Goal: Task Accomplishment & Management: Use online tool/utility

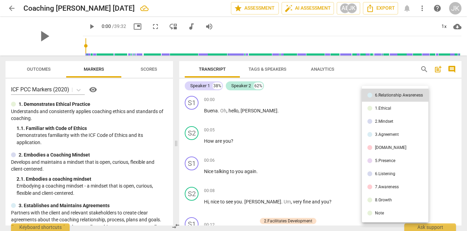
scroll to position [518, 0]
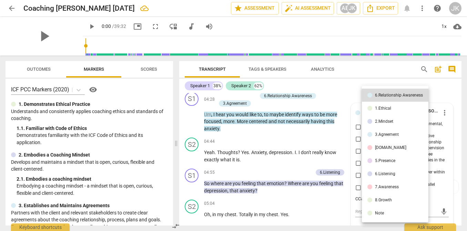
click at [340, 81] on div at bounding box center [233, 115] width 467 height 231
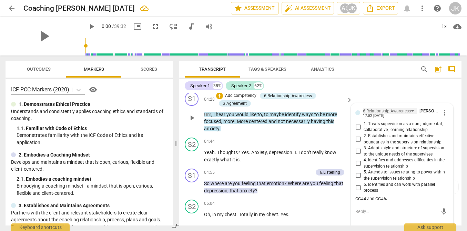
scroll to position [517, 0]
click at [443, 109] on span "more_vert" at bounding box center [445, 113] width 8 height 8
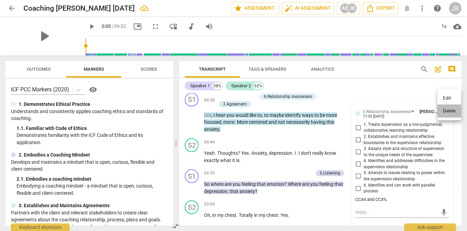
click at [445, 112] on li "Delete" at bounding box center [450, 110] width 24 height 13
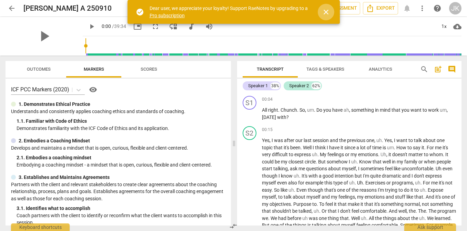
click at [326, 11] on span "close" at bounding box center [326, 12] width 8 height 8
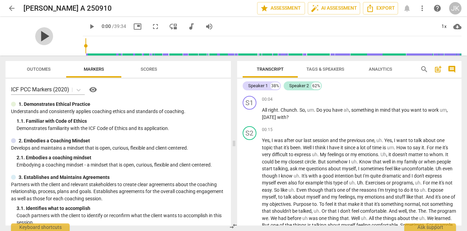
click at [41, 35] on span "play_arrow" at bounding box center [44, 36] width 18 height 18
click at [428, 99] on p "Add competency" at bounding box center [439, 100] width 33 height 6
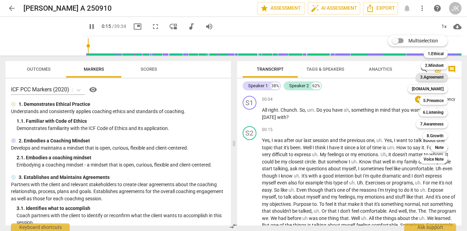
click at [437, 76] on b "3.Agreement" at bounding box center [431, 77] width 23 height 8
type input "16"
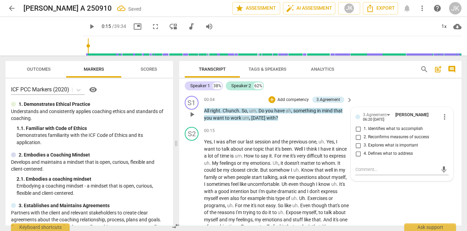
click at [405, 127] on span "1. Identifies what to accomplish" at bounding box center [393, 129] width 59 height 6
click at [364, 127] on input "1. Identifies what to accomplish" at bounding box center [358, 129] width 11 height 8
checkbox input "true"
click at [261, 155] on span "to" at bounding box center [258, 156] width 6 height 6
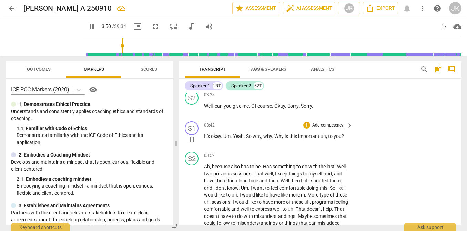
scroll to position [291, 0]
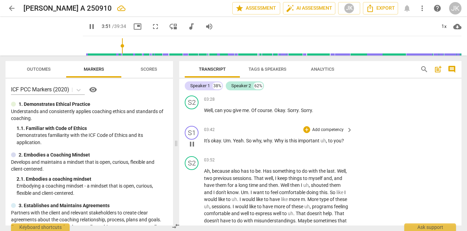
click at [317, 133] on p "Add competency" at bounding box center [328, 130] width 33 height 6
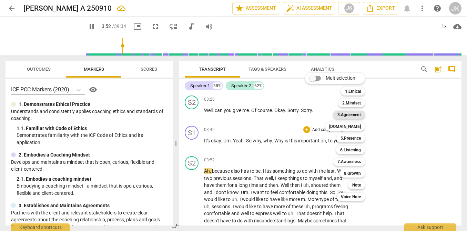
click at [350, 113] on b "3.Agreement" at bounding box center [349, 115] width 23 height 8
type input "233"
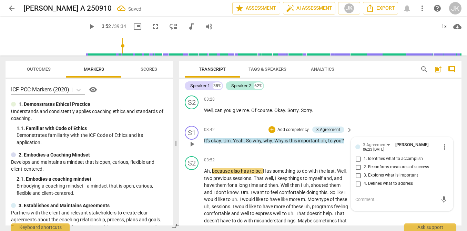
click at [376, 179] on span "3. Explores what is important" at bounding box center [391, 175] width 54 height 6
click at [364, 180] on input "3. Explores what is important" at bounding box center [358, 175] width 11 height 8
checkbox input "true"
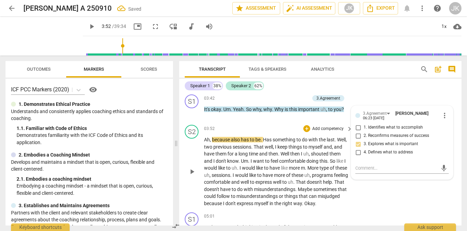
scroll to position [323, 0]
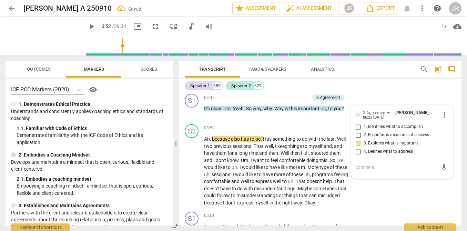
click at [88, 26] on span "play_arrow" at bounding box center [92, 26] width 8 height 8
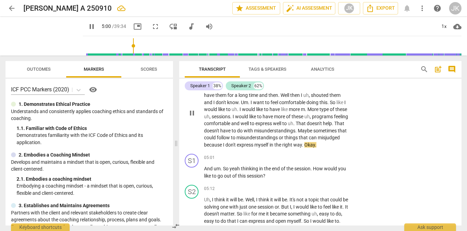
scroll to position [382, 0]
click at [322, 160] on p "Add competency" at bounding box center [328, 157] width 33 height 6
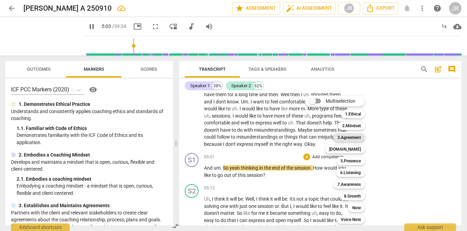
click at [350, 138] on b "3.Agreement" at bounding box center [349, 137] width 23 height 8
type input "303"
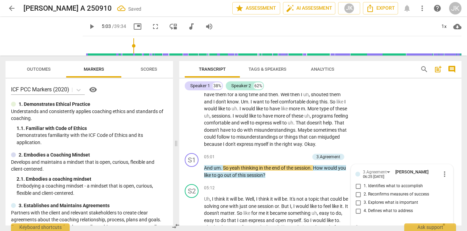
scroll to position [464, 0]
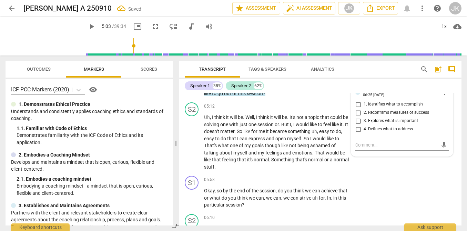
click at [375, 116] on span "2. Reconfirms measures of success" at bounding box center [397, 113] width 66 height 6
click at [364, 117] on input "2. Reconfirms measures of success" at bounding box center [358, 113] width 11 height 8
checkbox input "true"
click at [88, 26] on span "play_arrow" at bounding box center [92, 26] width 8 height 8
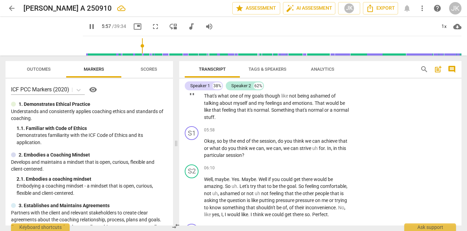
scroll to position [514, 0]
click at [322, 132] on p "Add competency" at bounding box center [328, 129] width 33 height 6
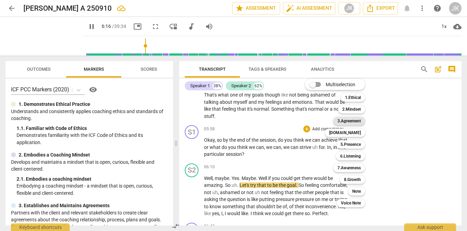
click at [345, 122] on b "3.Agreement" at bounding box center [349, 121] width 23 height 8
type input "377"
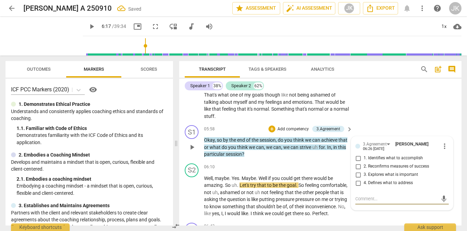
click at [387, 170] on span "2. Reconfirms measures of success" at bounding box center [397, 166] width 66 height 6
click at [364, 171] on input "2. Reconfirms measures of success" at bounding box center [358, 166] width 11 height 8
checkbox input "true"
click at [88, 25] on span "play_arrow" at bounding box center [92, 26] width 8 height 8
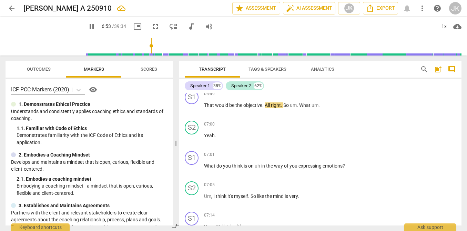
scroll to position [769, 0]
click at [328, 158] on p "Add competency" at bounding box center [328, 154] width 33 height 6
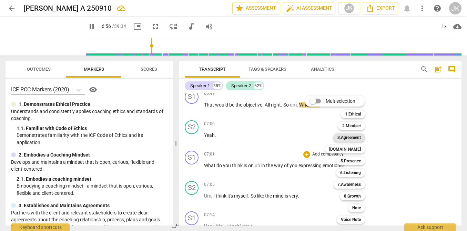
click at [345, 139] on b "3.Agreement" at bounding box center [349, 137] width 23 height 8
type input "417"
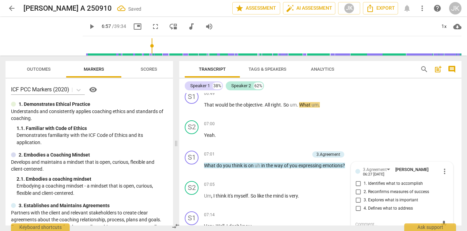
scroll to position [855, 0]
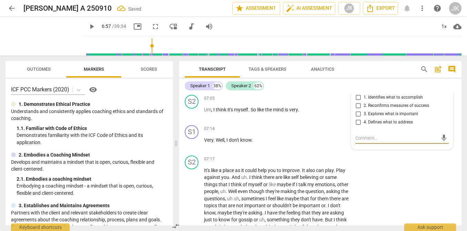
click at [369, 126] on span "4. Defines what to address" at bounding box center [388, 122] width 49 height 6
click at [364, 127] on input "4. Defines what to address" at bounding box center [358, 122] width 11 height 8
checkbox input "true"
click at [88, 24] on span "play_arrow" at bounding box center [92, 26] width 8 height 8
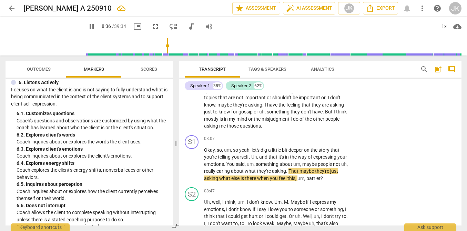
scroll to position [488, 0]
click at [324, 142] on p "Add competency" at bounding box center [328, 139] width 33 height 6
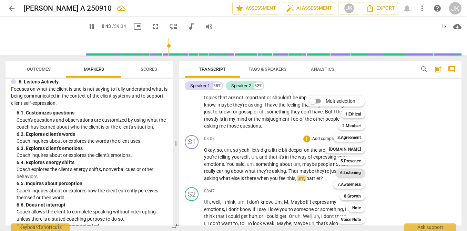
click at [356, 171] on b "6.Listening" at bounding box center [350, 173] width 21 height 8
type input "524"
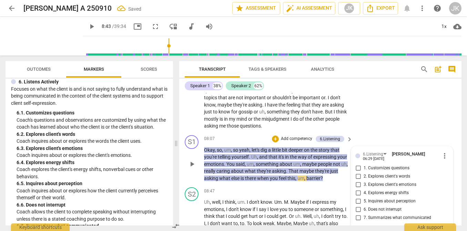
scroll to position [1058, 0]
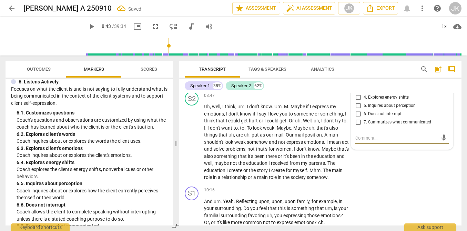
click at [374, 109] on span "5. Inquires about perception" at bounding box center [390, 106] width 52 height 6
click at [364, 110] on input "5. Inquires about perception" at bounding box center [358, 106] width 11 height 8
checkbox input "true"
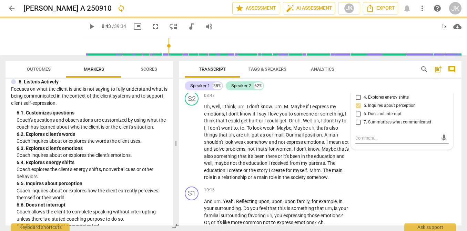
click at [88, 26] on span "play_arrow" at bounding box center [92, 26] width 8 height 8
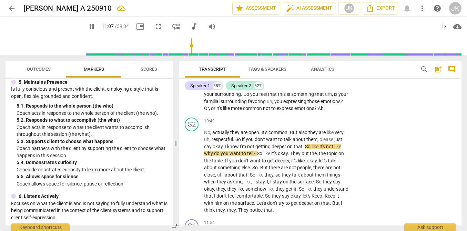
scroll to position [370, 0]
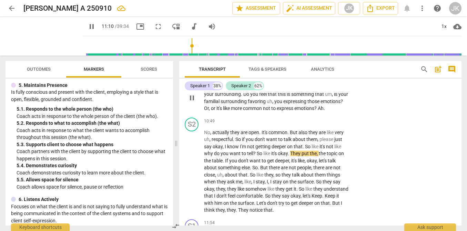
click at [328, 79] on p "Add competency" at bounding box center [328, 76] width 33 height 6
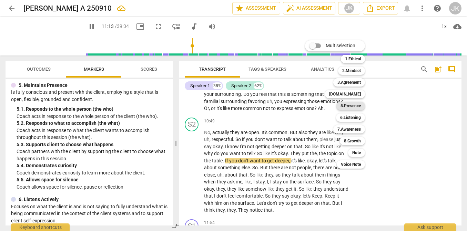
click at [357, 107] on b "5.Presence" at bounding box center [351, 106] width 20 height 8
type input "674"
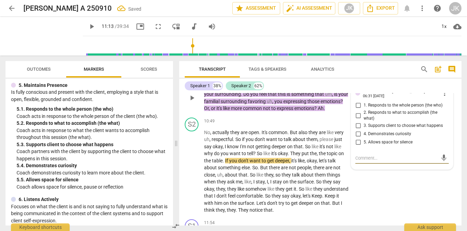
click at [383, 137] on span "4. Demonstrates curiosity" at bounding box center [388, 134] width 48 height 6
click at [364, 138] on input "4. Demonstrates curiosity" at bounding box center [358, 134] width 11 height 8
checkbox input "true"
click at [88, 24] on span "play_arrow" at bounding box center [92, 26] width 8 height 8
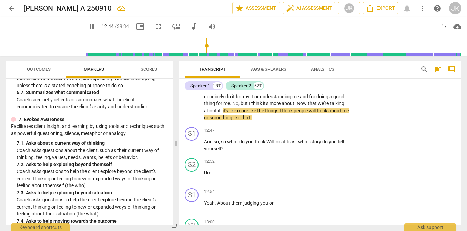
scroll to position [623, 0]
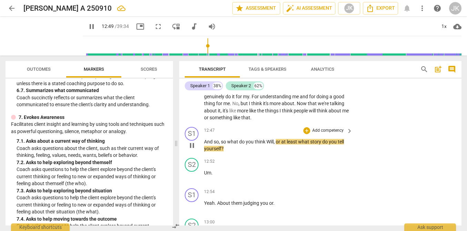
click at [324, 134] on p "Add competency" at bounding box center [328, 131] width 33 height 6
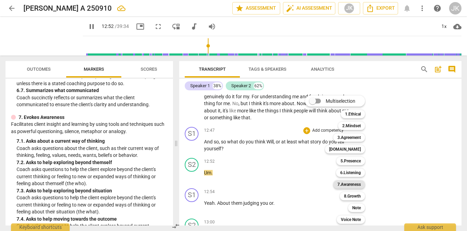
click at [354, 186] on b "7.Awareness" at bounding box center [349, 184] width 23 height 8
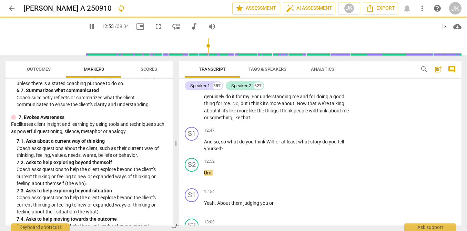
type input "773"
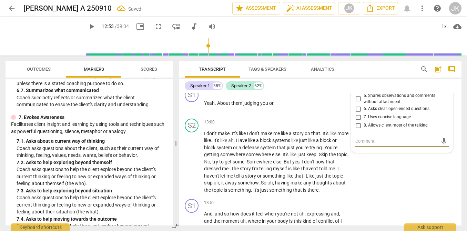
scroll to position [1481, 0]
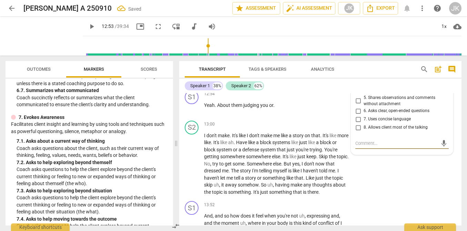
click at [374, 73] on span "2. Asks to help exploring beyond themself" at bounding box center [403, 70] width 78 height 6
click at [364, 74] on input "2. Asks to help exploring beyond themself" at bounding box center [358, 70] width 11 height 8
click at [357, 74] on input "2. Asks to help exploring beyond themself" at bounding box center [358, 70] width 11 height 8
checkbox input "false"
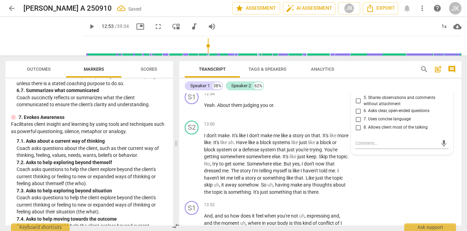
click at [356, 66] on input "1. Asks about a current way of thinking" at bounding box center [358, 62] width 11 height 8
checkbox input "true"
click at [88, 26] on span "play_arrow" at bounding box center [92, 26] width 8 height 8
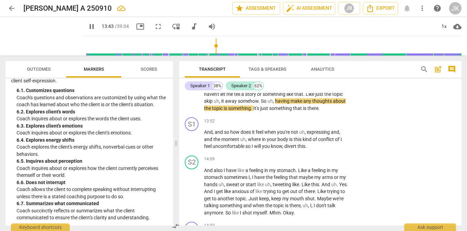
scroll to position [502, 0]
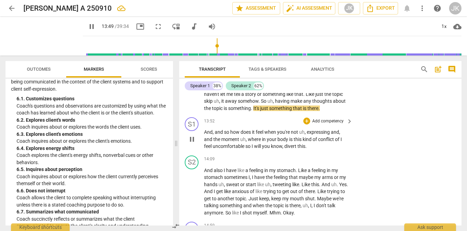
click at [328, 124] on p "Add competency" at bounding box center [328, 121] width 33 height 6
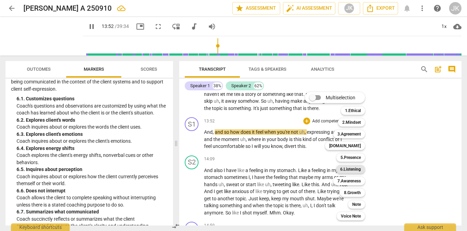
click at [347, 169] on b "6.Listening" at bounding box center [350, 169] width 21 height 8
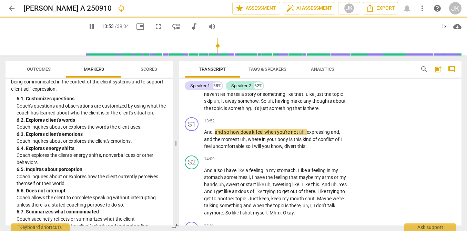
type input "833"
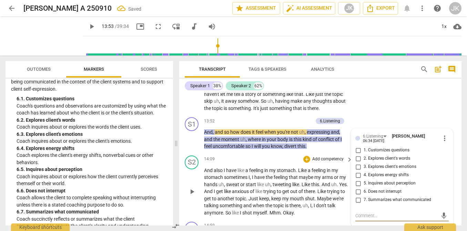
scroll to position [1656, 0]
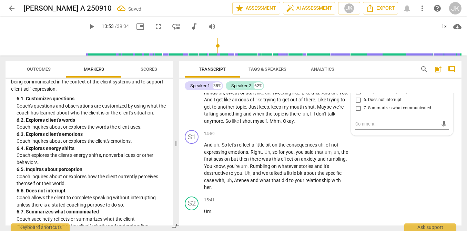
click at [370, 78] on span "3. Explores client's emotions" at bounding box center [390, 75] width 53 height 6
click at [364, 79] on input "3. Explores client's emotions" at bounding box center [358, 75] width 11 height 8
checkbox input "true"
click at [88, 24] on span "play_arrow" at bounding box center [92, 26] width 8 height 8
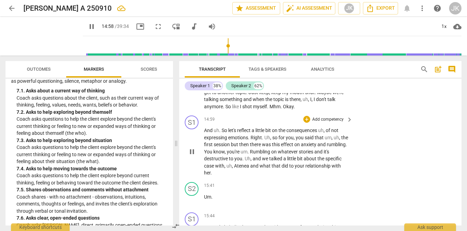
scroll to position [1672, 0]
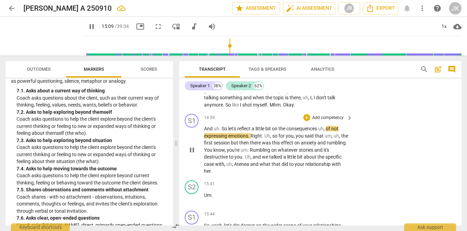
click at [331, 121] on p "Add competency" at bounding box center [328, 118] width 33 height 6
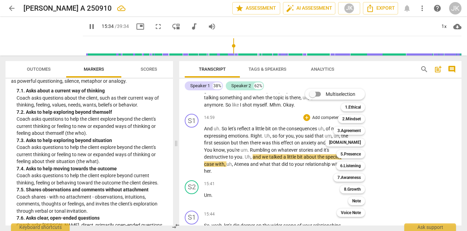
click at [426, 159] on div at bounding box center [233, 115] width 467 height 231
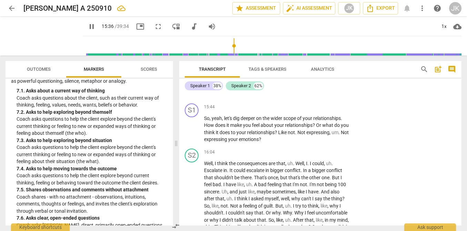
scroll to position [1781, 0]
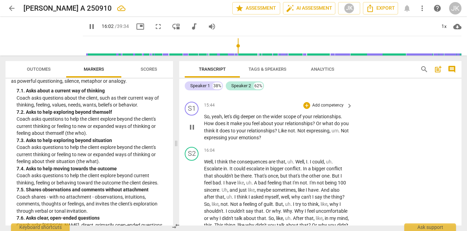
click at [318, 109] on p "Add competency" at bounding box center [328, 105] width 33 height 6
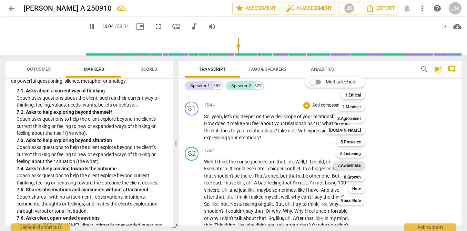
click at [357, 167] on b "7.Awareness" at bounding box center [349, 165] width 23 height 8
type input "964"
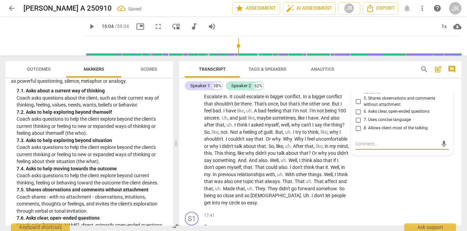
scroll to position [1853, 0]
click at [375, 75] on span "2. Asks to help exploring beyond themself" at bounding box center [403, 72] width 78 height 6
click at [364, 76] on input "2. Asks to help exploring beyond themself" at bounding box center [358, 72] width 11 height 8
checkbox input "true"
click at [88, 24] on span "play_arrow" at bounding box center [92, 26] width 8 height 8
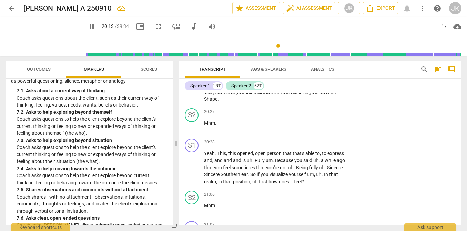
scroll to position [2402, 0]
click at [329, 145] on p "Add competency" at bounding box center [328, 142] width 33 height 6
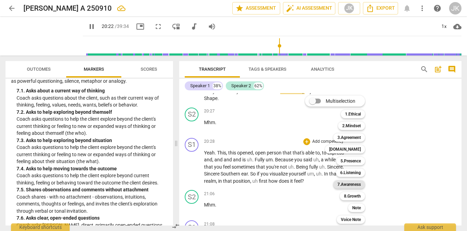
click at [353, 183] on b "7.Awareness" at bounding box center [349, 184] width 23 height 8
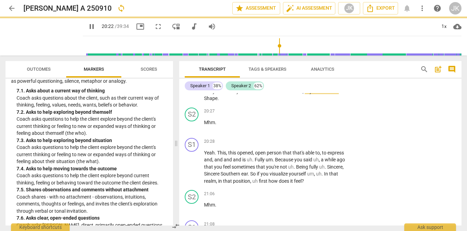
type input "1223"
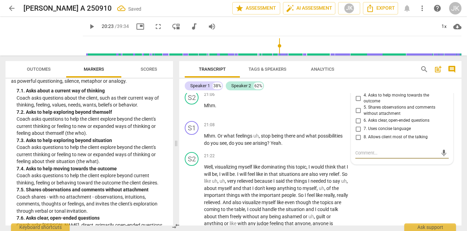
scroll to position [2502, 0]
click at [382, 83] on span "2. Asks to help exploring beyond themself" at bounding box center [403, 80] width 78 height 6
click at [364, 84] on input "2. Asks to help exploring beyond themself" at bounding box center [358, 80] width 11 height 8
checkbox input "true"
click at [88, 27] on span "play_arrow" at bounding box center [92, 26] width 8 height 8
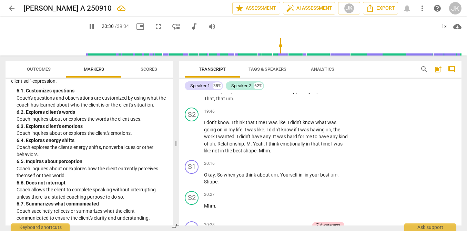
scroll to position [510, 0]
click at [321, 84] on p "Add competency" at bounding box center [328, 81] width 33 height 6
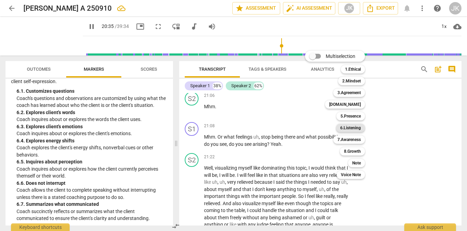
click at [352, 128] on b "6.Listening" at bounding box center [350, 128] width 21 height 8
type input "1236"
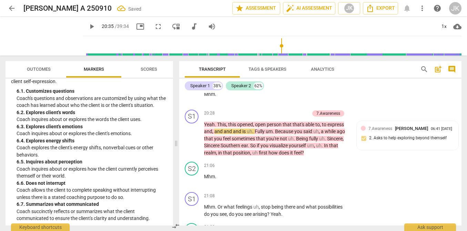
scroll to position [2309, 0]
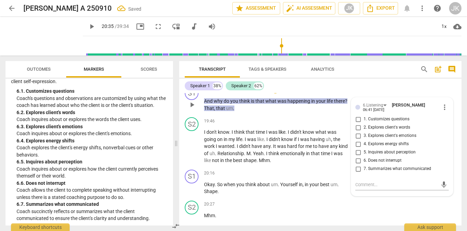
click at [364, 122] on span "1. Customizes questions" at bounding box center [387, 119] width 46 height 6
click at [362, 123] on input "1. Customizes questions" at bounding box center [358, 119] width 11 height 8
checkbox input "true"
click at [88, 27] on span "play_arrow" at bounding box center [92, 26] width 8 height 8
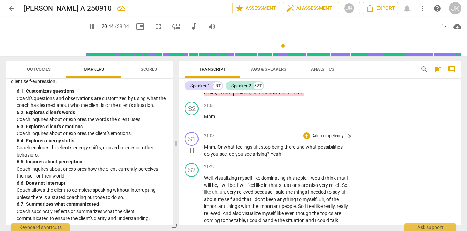
scroll to position [2490, 0]
click at [401, 87] on div "7.Awareness [PERSON_NAME] 06:41 [DATE] 2. Asks to help exploring beyond themself" at bounding box center [407, 76] width 93 height 21
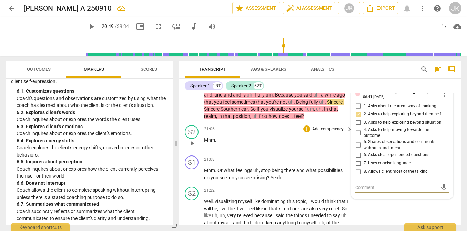
scroll to position [2466, 0]
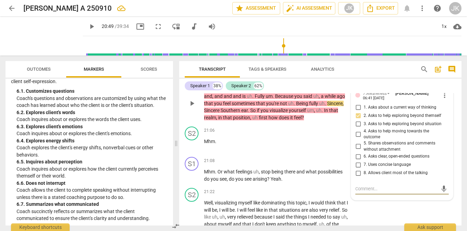
click at [291, 81] on p "Add competency" at bounding box center [293, 78] width 33 height 6
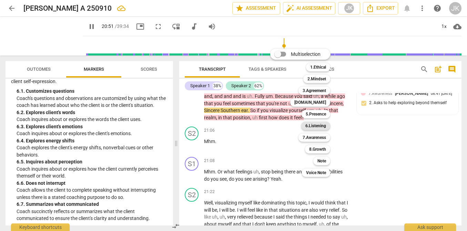
click at [318, 127] on b "6.Listening" at bounding box center [315, 126] width 21 height 8
type input "1252"
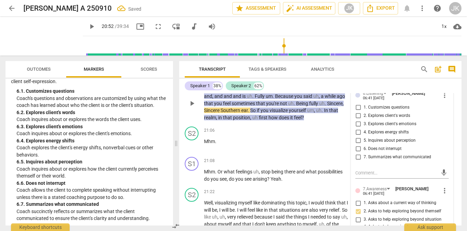
click at [372, 119] on span "2. Explores client's words" at bounding box center [387, 116] width 47 height 6
click at [364, 120] on input "2. Explores client's words" at bounding box center [358, 116] width 11 height 8
checkbox input "true"
click at [88, 24] on span "play_arrow" at bounding box center [92, 26] width 8 height 8
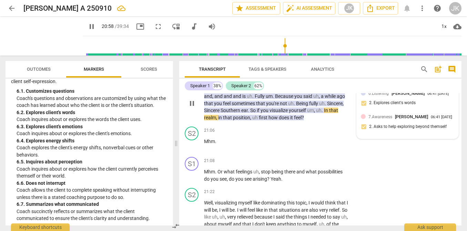
click at [440, 111] on div "6.Listening [PERSON_NAME] 06:41 [DATE] 2. Explores client's words" at bounding box center [407, 100] width 93 height 21
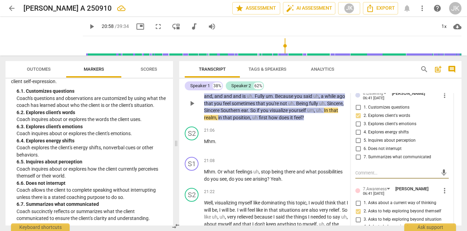
click at [441, 99] on span "more_vert" at bounding box center [445, 95] width 8 height 8
click at [444, 141] on li "Delete" at bounding box center [450, 142] width 24 height 13
click at [88, 28] on span "play_arrow" at bounding box center [92, 26] width 8 height 8
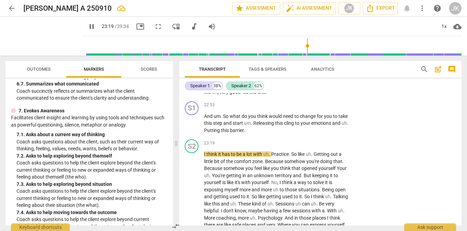
scroll to position [2659, 0]
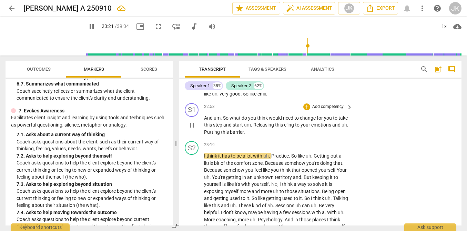
click at [323, 110] on p "Add competency" at bounding box center [328, 107] width 33 height 6
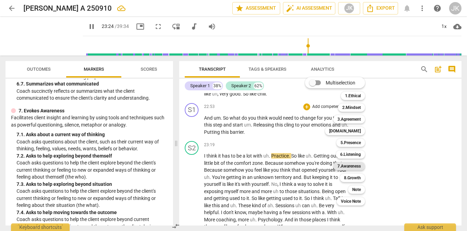
click at [348, 167] on b "7.Awareness" at bounding box center [349, 166] width 23 height 8
type input "1404"
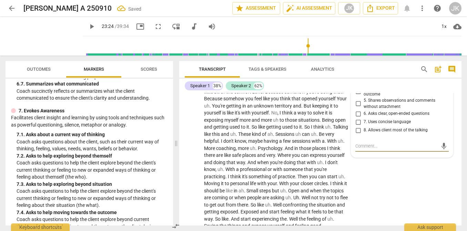
scroll to position [2728, 0]
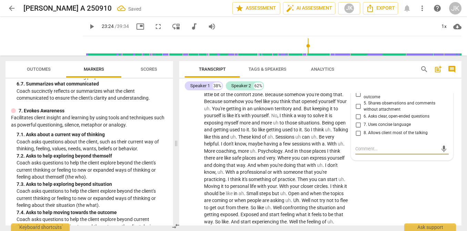
click at [375, 79] on span "2. Asks to help exploring beyond themself" at bounding box center [403, 76] width 78 height 6
click at [364, 80] on input "2. Asks to help exploring beyond themself" at bounding box center [358, 76] width 11 height 8
checkbox input "true"
click at [88, 26] on span "play_arrow" at bounding box center [92, 26] width 8 height 8
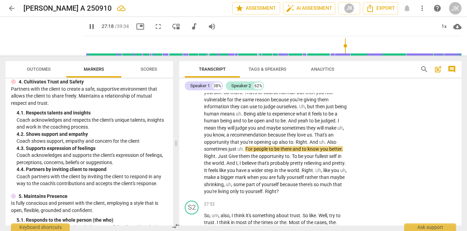
scroll to position [258, 0]
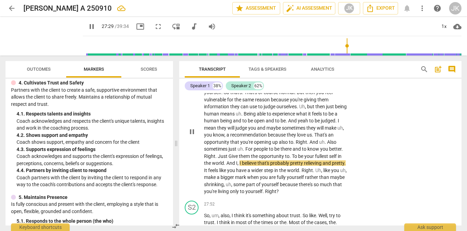
click at [329, 63] on p "Add competency" at bounding box center [328, 60] width 33 height 6
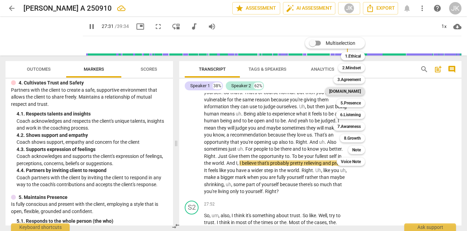
click at [357, 93] on b "[DOMAIN_NAME]" at bounding box center [345, 91] width 32 height 8
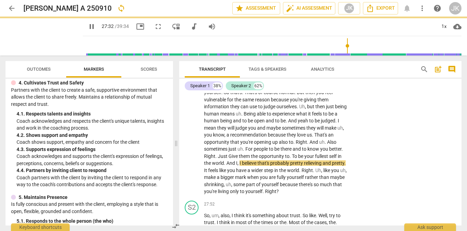
type input "1652"
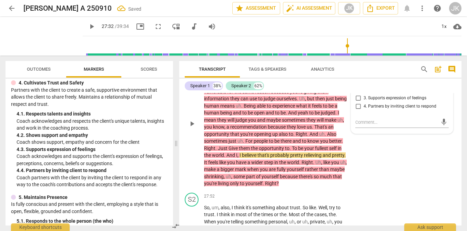
click at [383, 93] on span "2. Shows support and empathy" at bounding box center [393, 90] width 58 height 6
click at [364, 94] on input "2. Shows support and empathy" at bounding box center [358, 90] width 11 height 8
checkbox input "true"
click at [88, 23] on span "play_arrow" at bounding box center [92, 26] width 8 height 8
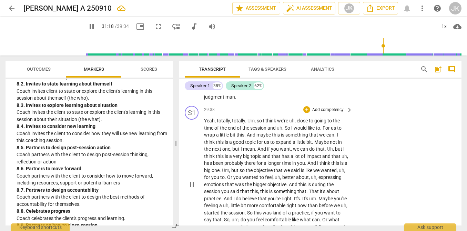
scroll to position [3258, 0]
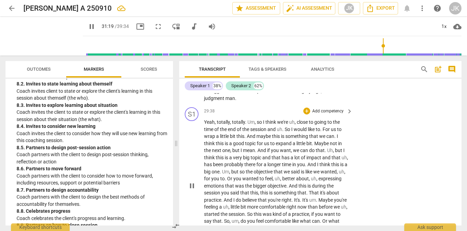
click at [316, 114] on p "Add competency" at bounding box center [328, 111] width 33 height 6
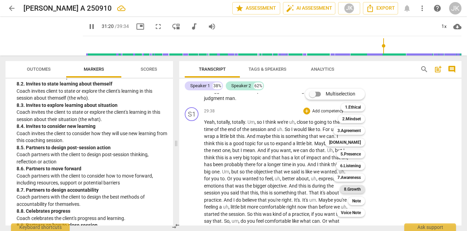
click at [350, 189] on b "8.Growth" at bounding box center [352, 189] width 17 height 8
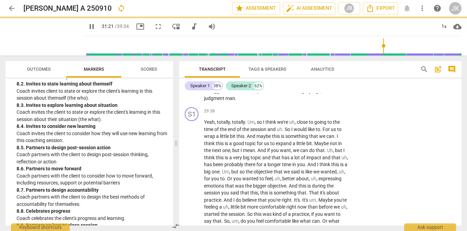
type input "1881"
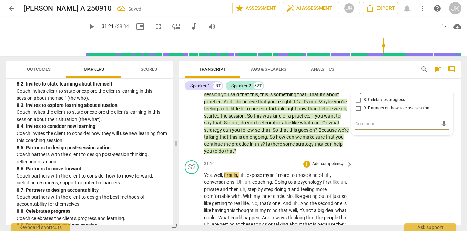
scroll to position [3352, 0]
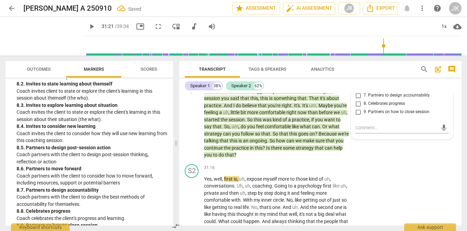
click at [369, 82] on span "5. Partners to design post-session action" at bounding box center [402, 79] width 76 height 6
click at [364, 83] on input "5. Partners to design post-session action" at bounding box center [358, 79] width 11 height 8
checkbox input "true"
click at [88, 27] on span "play_arrow" at bounding box center [92, 26] width 8 height 8
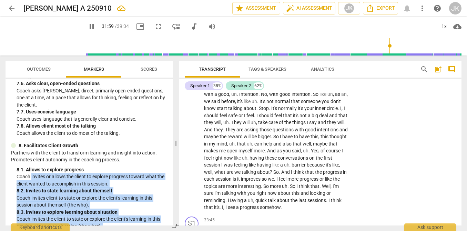
scroll to position [802, 0]
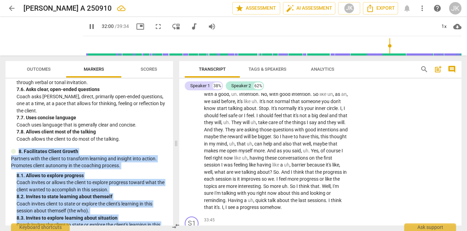
drag, startPoint x: 37, startPoint y: 214, endPoint x: 19, endPoint y: 152, distance: 65.0
copy div "8. Facilitates Client Growth Partners with the client to transform learning and…"
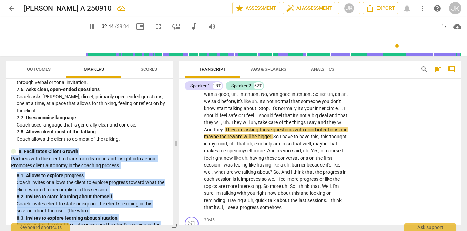
click at [88, 23] on span "pause" at bounding box center [92, 26] width 8 height 8
click at [88, 24] on span "play_arrow" at bounding box center [92, 26] width 8 height 8
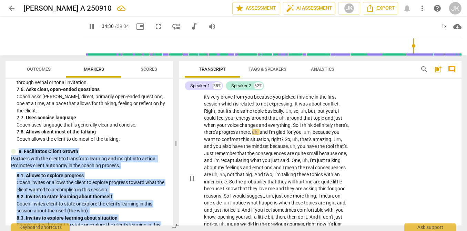
scroll to position [3661, 0]
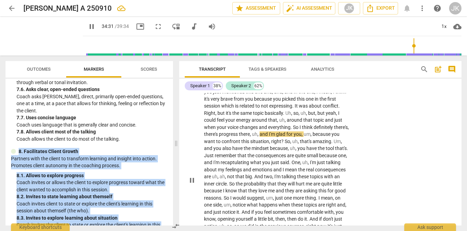
click at [325, 63] on p "Add competency" at bounding box center [328, 60] width 33 height 6
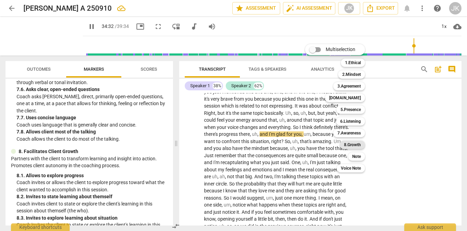
click at [363, 145] on div "8.Growth" at bounding box center [352, 145] width 25 height 8
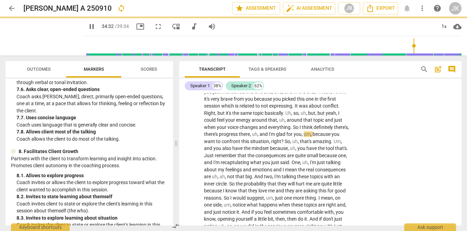
type input "2073"
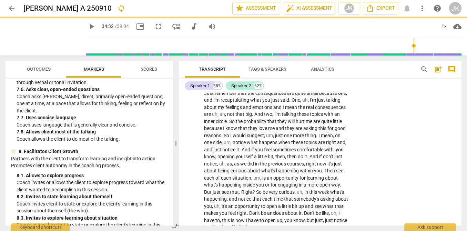
scroll to position [3729, 0]
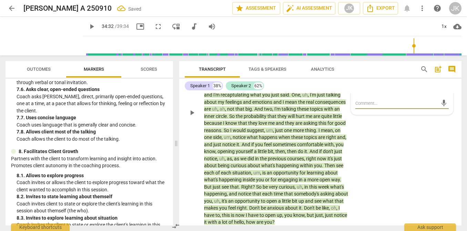
click at [370, 82] on span "8. Celebrates progress" at bounding box center [384, 79] width 41 height 6
click at [364, 83] on input "8. Celebrates progress" at bounding box center [358, 79] width 11 height 8
checkbox input "true"
click at [88, 24] on span "play_arrow" at bounding box center [92, 26] width 8 height 8
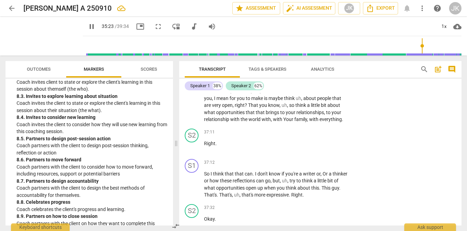
scroll to position [3819, 0]
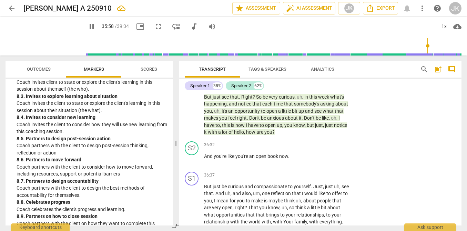
click at [88, 29] on span "pause" at bounding box center [92, 26] width 8 height 8
click at [88, 29] on span "play_arrow" at bounding box center [92, 26] width 8 height 8
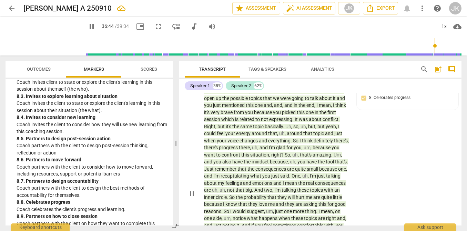
scroll to position [3652, 0]
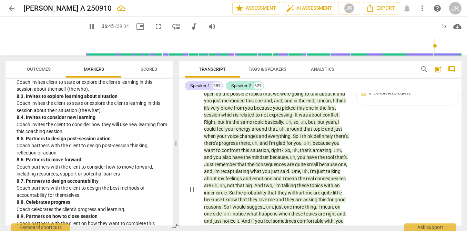
click at [292, 72] on p "Add competency" at bounding box center [300, 69] width 33 height 6
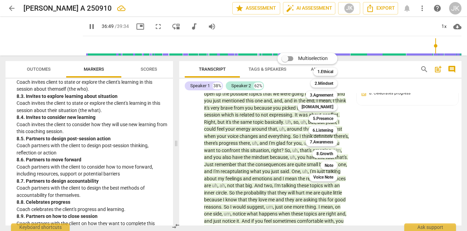
click at [394, 98] on div at bounding box center [233, 115] width 467 height 231
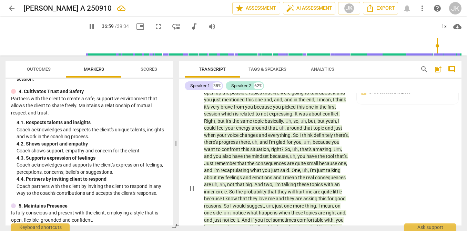
scroll to position [3633, 0]
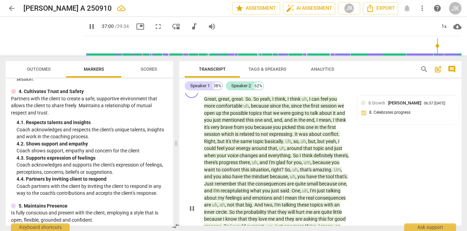
click at [297, 91] on p "Add competency" at bounding box center [300, 88] width 33 height 6
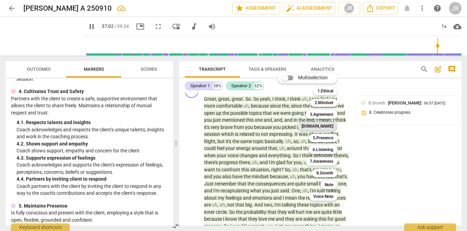
click at [327, 129] on b "[DOMAIN_NAME]" at bounding box center [318, 126] width 32 height 8
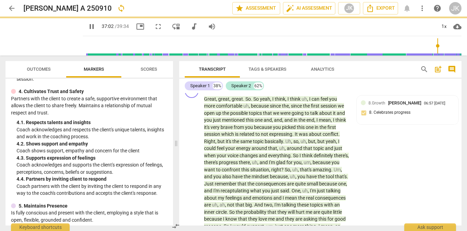
type input "2223"
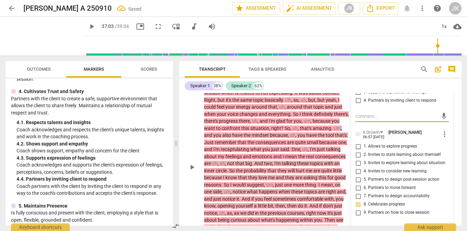
scroll to position [3662, 0]
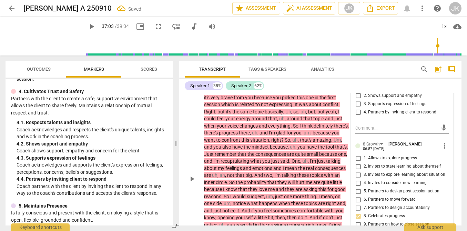
click at [366, 91] on span "1. Respects talents and insights" at bounding box center [393, 87] width 59 height 6
click at [364, 92] on input "1. Respects talents and insights" at bounding box center [358, 87] width 11 height 8
checkbox input "true"
click at [88, 24] on span "play_arrow" at bounding box center [92, 26] width 8 height 8
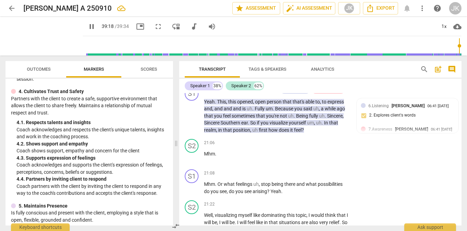
scroll to position [2456, 0]
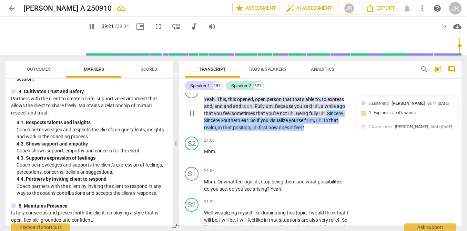
drag, startPoint x: 327, startPoint y: 148, endPoint x: 314, endPoint y: 165, distance: 21.1
click at [314, 131] on p "Yeah . This , this opened , open person that that's able to , to express and , …" at bounding box center [276, 114] width 145 height 36
copy p "Sincere , Sincere Southern ear . So if you visualize yourself um , uh . In that…"
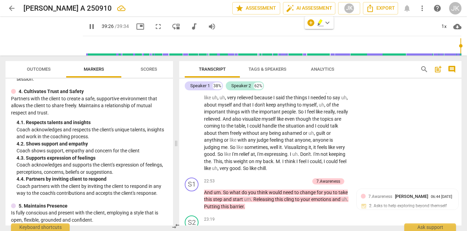
scroll to position [2586, 0]
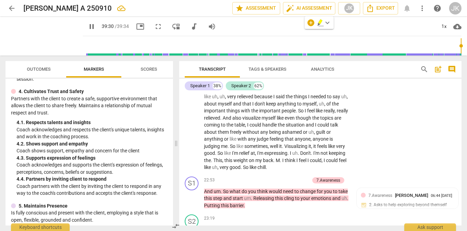
click at [88, 27] on span "pause" at bounding box center [92, 26] width 8 height 8
type input "2371"
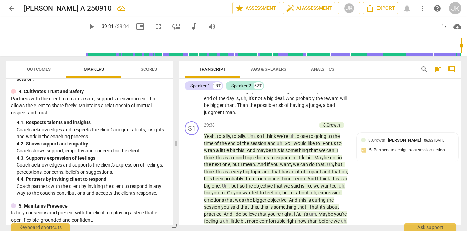
scroll to position [3245, 0]
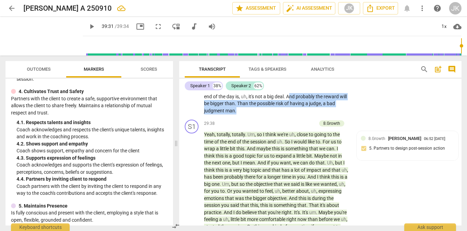
drag, startPoint x: 330, startPoint y: 137, endPoint x: 329, endPoint y: 152, distance: 14.8
click at [329, 114] on p "So , um , also , I think it's something about trust . So like . Well , try to t…" at bounding box center [276, 40] width 145 height 149
copy p "nd probably the reward will be bigger than . Than the possible risk of having a…"
